Goal: Communication & Community: Share content

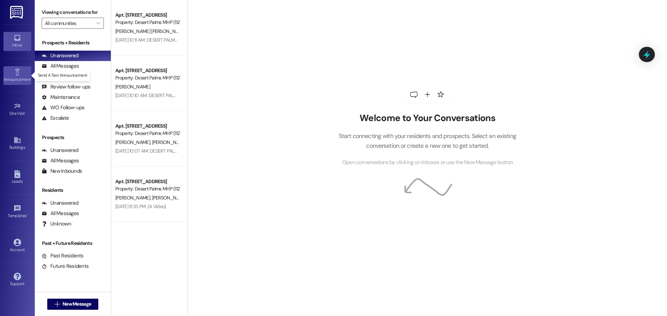
drag, startPoint x: 21, startPoint y: 72, endPoint x: 18, endPoint y: 73, distance: 3.7
click at [18, 73] on link "Announcement •" at bounding box center [17, 75] width 28 height 19
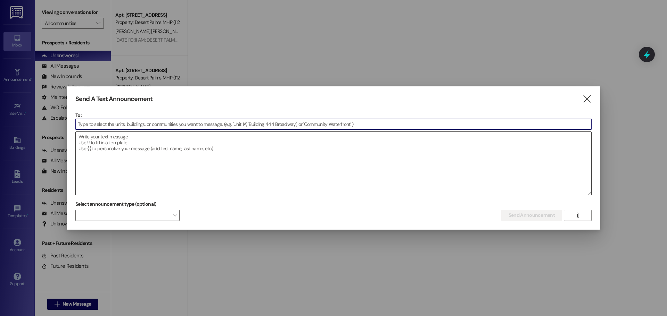
click at [165, 148] on textarea at bounding box center [333, 163] width 515 height 63
paste input "Attention Desert Palms Residents (Spaces 1–223) We need to shut off the water a…"
type input "Attention Desert Palms Residents (Spaces 1–223) We need to shut off the water a…"
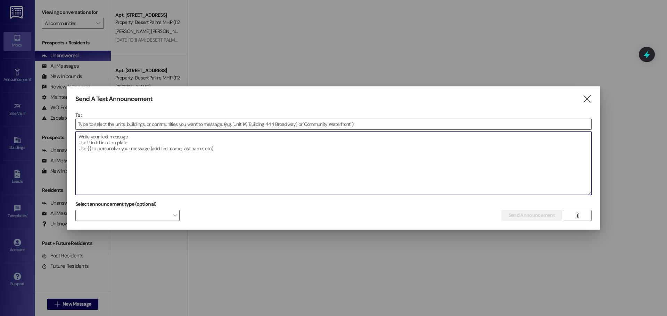
click at [180, 151] on textarea at bounding box center [333, 163] width 515 height 63
paste textarea "Attention Desert Palms Residents (Spaces 1–223) We need to shut off the water a…"
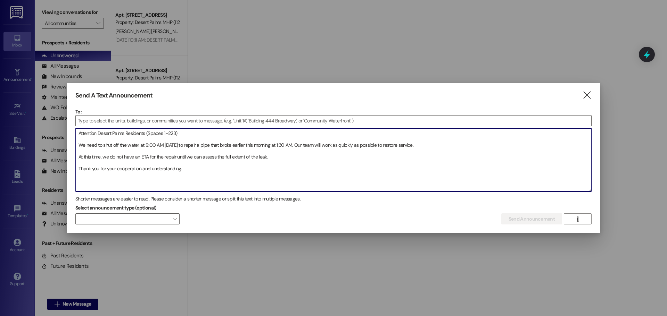
click at [251, 164] on textarea "Attention Desert Palms Residents (Spaces 1–223) We need to shut off the water a…" at bounding box center [333, 159] width 515 height 63
click at [245, 177] on textarea "Attention Desert Palms Residents (Spaces 1–223) We need to shut off the water a…" at bounding box center [333, 159] width 515 height 63
paste textarea "Atención Residentes de Desert Palms (Espacios 1–223) Hoy a las 9:00 AM tendremo…"
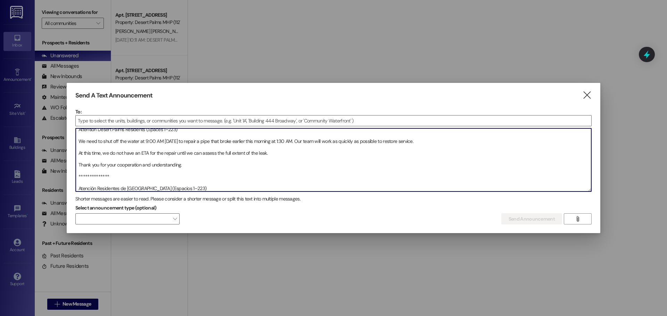
scroll to position [39, 0]
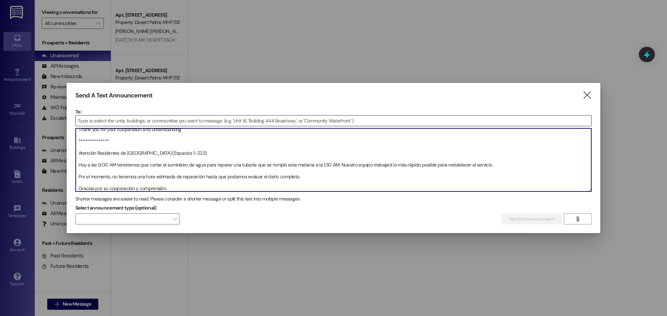
type textarea "**********"
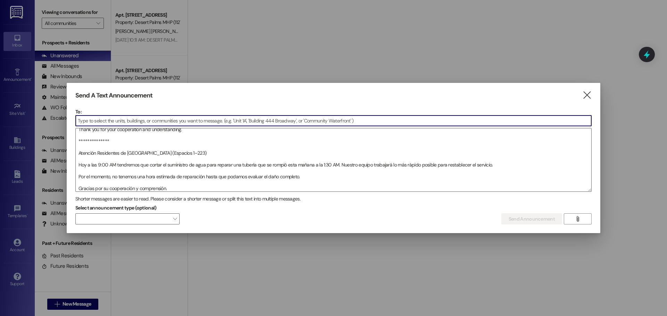
click at [184, 120] on input at bounding box center [333, 121] width 515 height 10
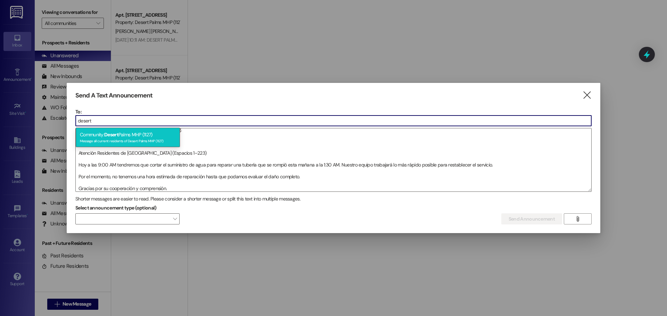
type input "desert"
click at [151, 132] on div "Community: Desert Palms MHP (1127) Message all current residents of Desert Palm…" at bounding box center [128, 138] width 104 height 20
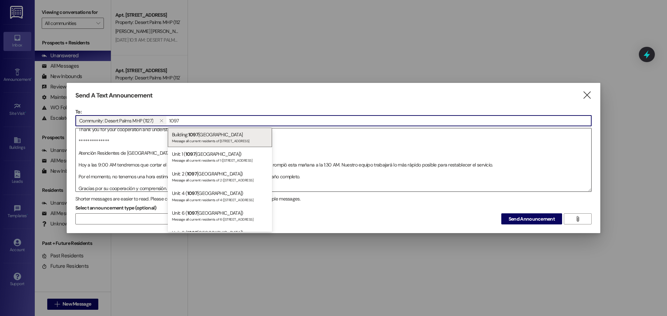
type input "1097"
click at [248, 135] on div "Building: [STREET_ADDRESS] Message all current residents of [STREET_ADDRESS]" at bounding box center [220, 138] width 104 height 20
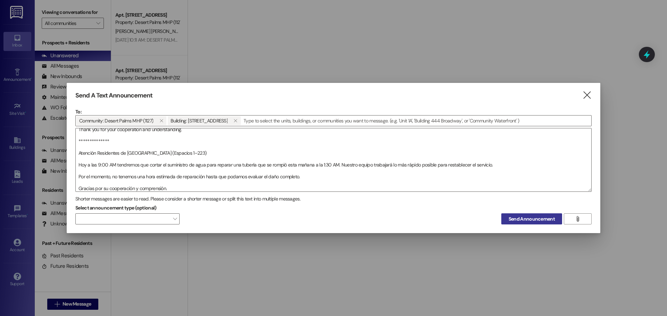
click at [512, 220] on span "Send Announcement" at bounding box center [531, 219] width 46 height 7
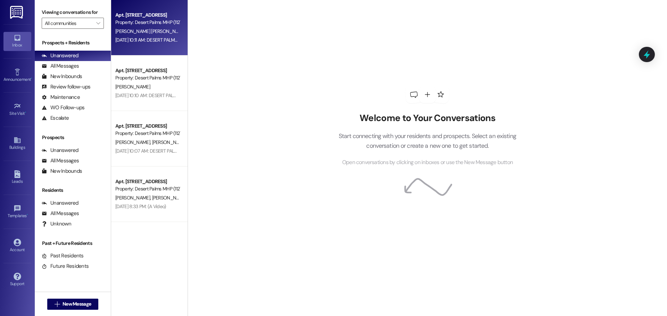
click at [172, 40] on div "[DATE] 10:11 AM: DESERT PALMSHELLO DID ANYONE LOSE A PET RABBIT RECENTLY? REACH…" at bounding box center [487, 40] width 745 height 6
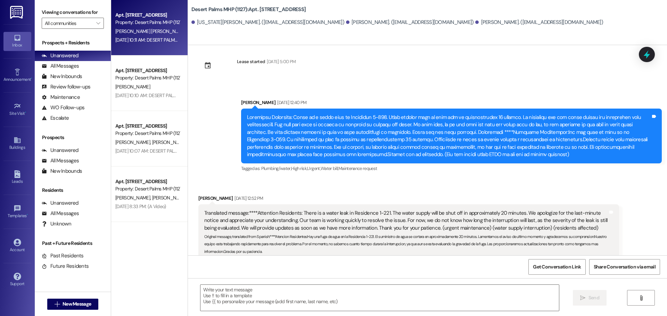
scroll to position [8, 0]
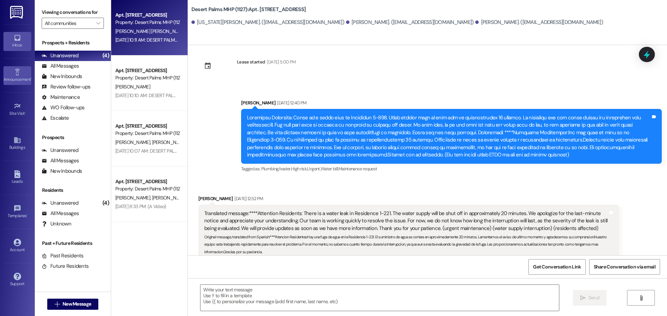
click at [9, 72] on link "Announcement •" at bounding box center [17, 75] width 28 height 19
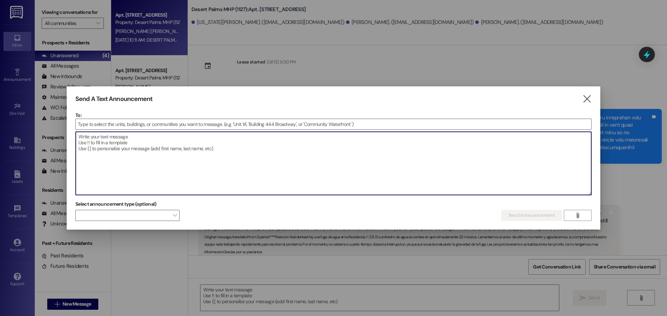
click at [160, 160] on textarea at bounding box center [333, 163] width 515 height 63
paste textarea "Good Morning, Unfortunately, the pipe did not hold and has burst, causing water…"
drag, startPoint x: 245, startPoint y: 154, endPoint x: 243, endPoint y: 164, distance: 10.2
click at [244, 160] on textarea "Good Morning, Unfortunately, the pipe did not hold and has burst, causing water…" at bounding box center [333, 163] width 515 height 63
click at [244, 163] on textarea "Good Morning, Unfortunately, the pipe did not hold and has burst, causing water…" at bounding box center [333, 163] width 515 height 63
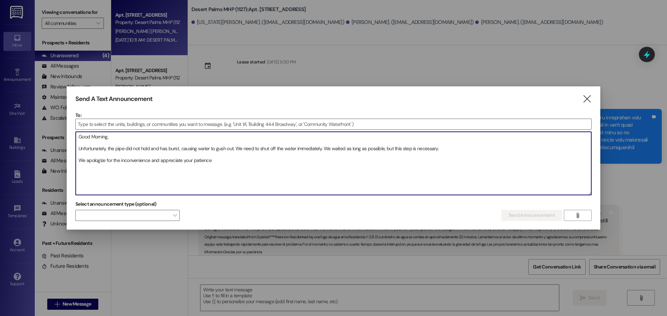
click at [250, 163] on textarea "Good Morning, Unfortunately, the pipe did not hold and has burst, causing water…" at bounding box center [333, 163] width 515 height 63
paste textarea "Buenos [PERSON_NAME], Lamentablemente, la tubería no resistió y se rompió, prov…"
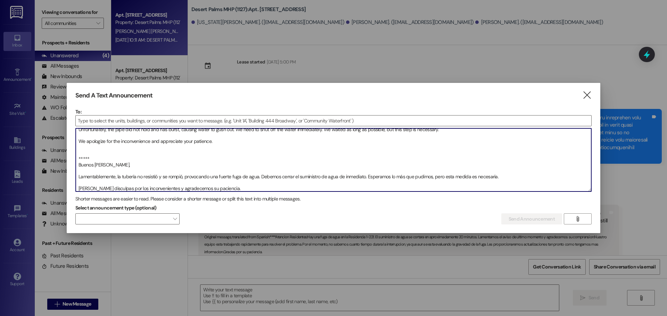
click at [191, 160] on textarea "Good Morning, Unfortunately, the pipe did not hold and has burst, causing water…" at bounding box center [333, 159] width 515 height 63
click at [190, 163] on textarea "Good Morning, Unfortunately, the pipe did not hold and has burst, causing water…" at bounding box center [333, 159] width 515 height 63
drag, startPoint x: 176, startPoint y: 166, endPoint x: 109, endPoint y: 161, distance: 67.2
click at [106, 162] on textarea "Good Morning, Unfortunately, the pipe did not hold and has burst, causing water…" at bounding box center [333, 159] width 515 height 63
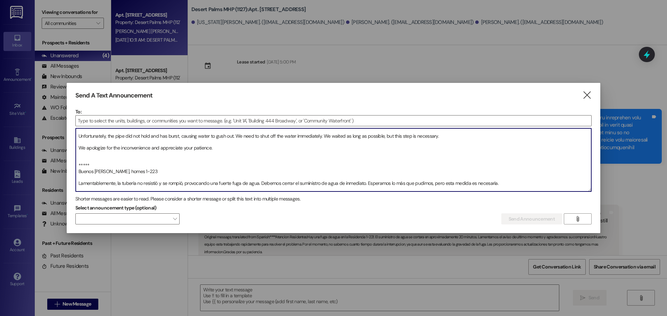
scroll to position [0, 0]
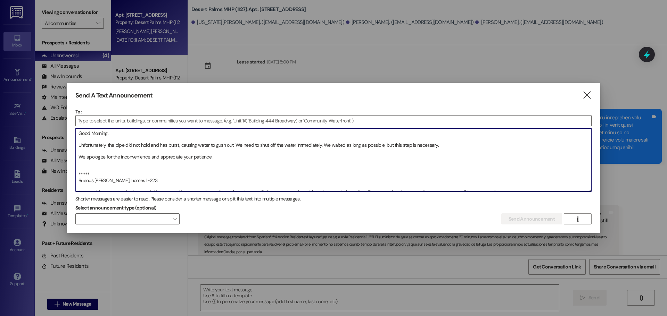
click at [181, 133] on textarea "Good Morning, Unfortunately, the pipe did not hold and has burst, causing water…" at bounding box center [333, 159] width 515 height 63
paste textarea "homes 1-223"
type textarea "Good Morning, homes 1-223 Unfortunately, the pipe did not hold and has burst, c…"
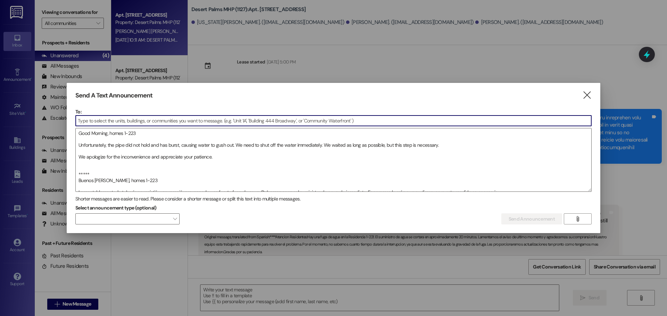
click at [184, 119] on input at bounding box center [333, 121] width 515 height 10
type input "desert"
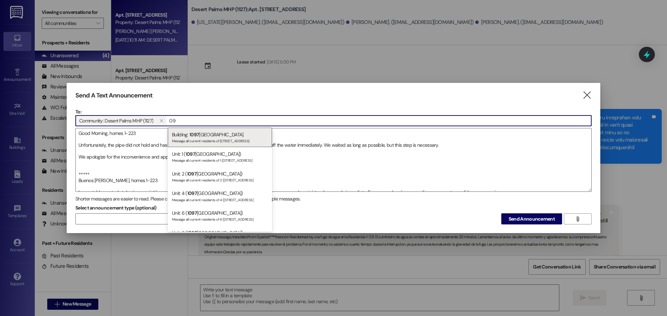
type input "0"
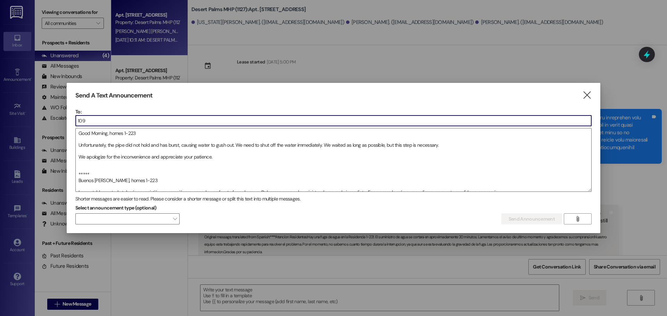
type input "1097"
type input "comm"
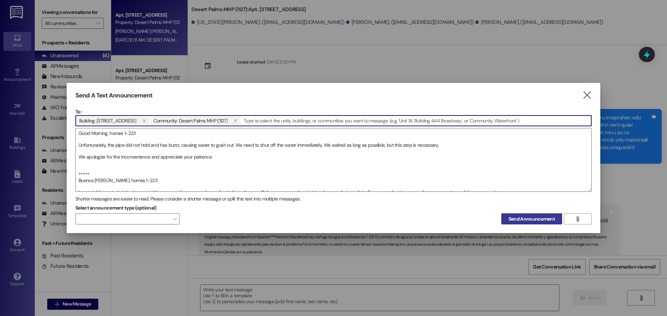
click at [512, 218] on span "Send Announcement" at bounding box center [531, 219] width 46 height 7
